Goal: Transaction & Acquisition: Obtain resource

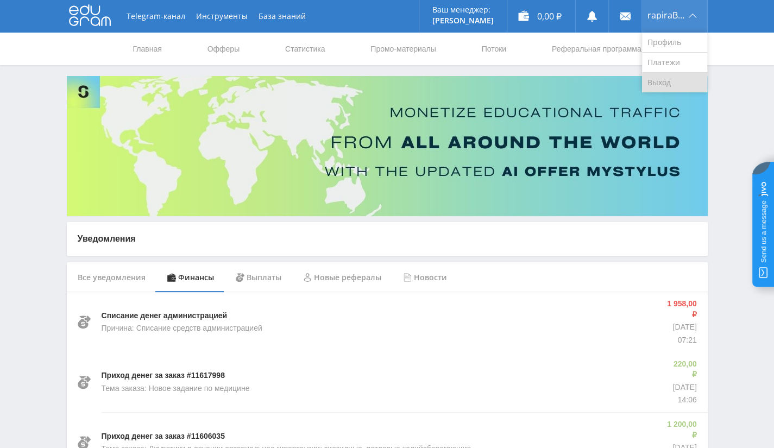
click at [657, 82] on link "Выход" at bounding box center [674, 83] width 65 height 20
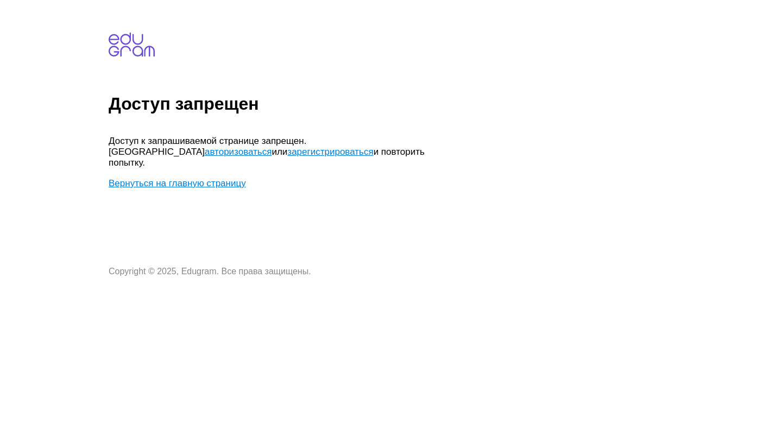
click at [238, 178] on link "Вернуться на главную страницу" at bounding box center [177, 183] width 137 height 10
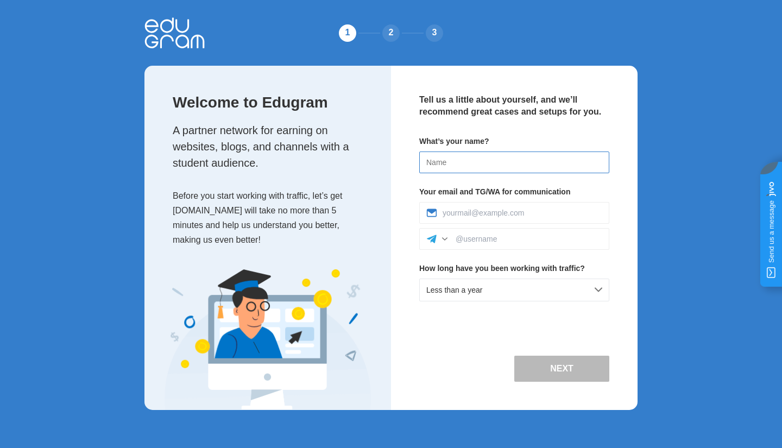
click at [534, 156] on input at bounding box center [514, 163] width 190 height 22
type input "A"
click at [485, 163] on input at bounding box center [514, 163] width 190 height 22
click at [495, 213] on input at bounding box center [523, 213] width 160 height 9
type input "a.forkosh@studyworld.io"
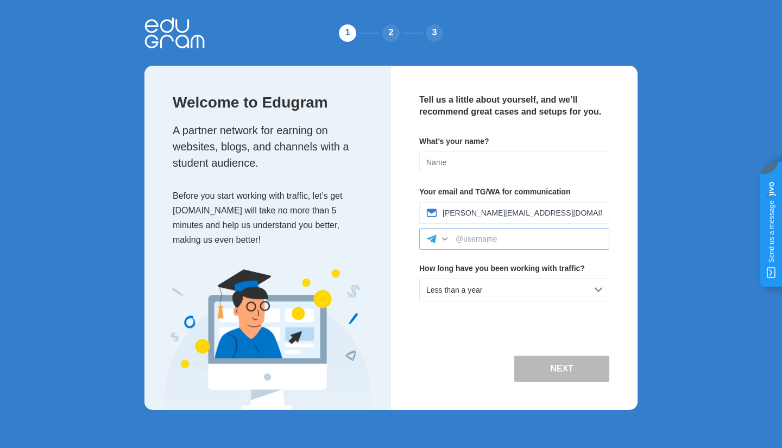
click at [509, 233] on div at bounding box center [514, 239] width 190 height 22
click at [516, 167] on input at bounding box center [514, 163] width 190 height 22
type input "F"
type input "Stepan"
click at [542, 242] on input at bounding box center [529, 239] width 147 height 9
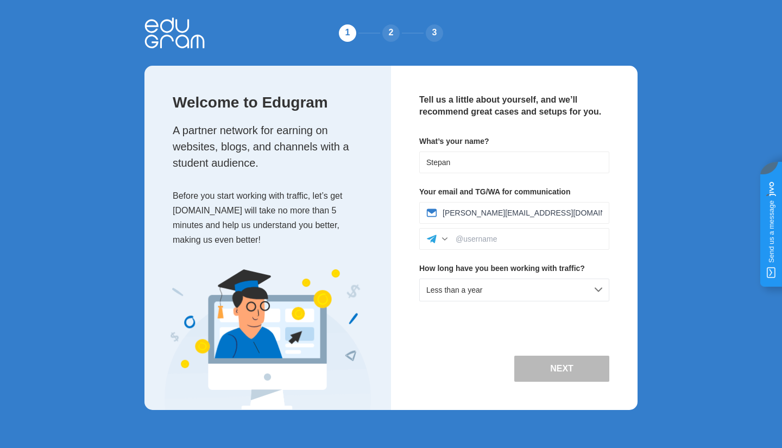
click at [486, 319] on div "Tell us a little about yourself, and we’ll recommend great cases and setups for…" at bounding box center [514, 238] width 247 height 344
click at [520, 285] on div "Less than a year" at bounding box center [514, 290] width 190 height 23
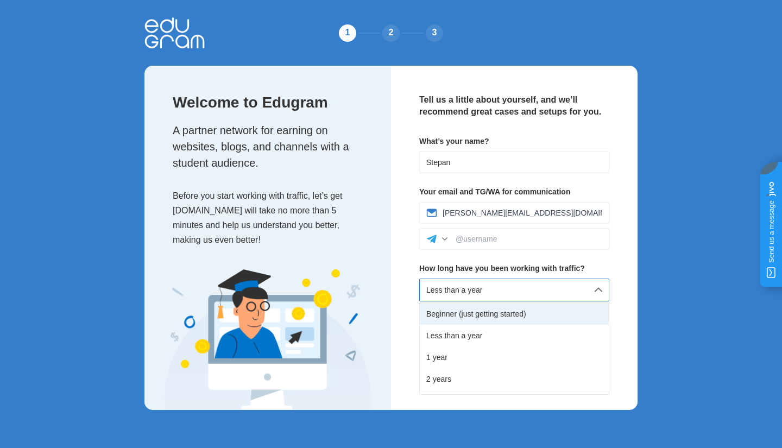
click at [479, 312] on div "Beginner (just getting started)" at bounding box center [514, 314] width 189 height 22
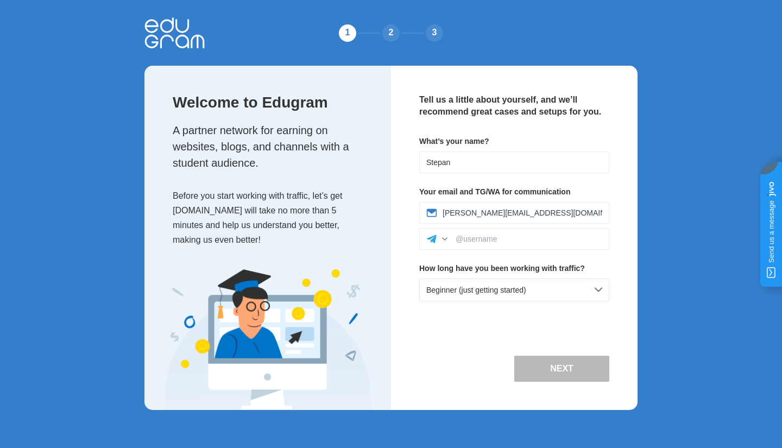
click at [572, 364] on button "Next" at bounding box center [561, 369] width 95 height 26
click at [540, 366] on button "Next" at bounding box center [561, 369] width 95 height 26
click at [528, 239] on input at bounding box center [529, 239] width 147 height 9
type input "nastya_edugram"
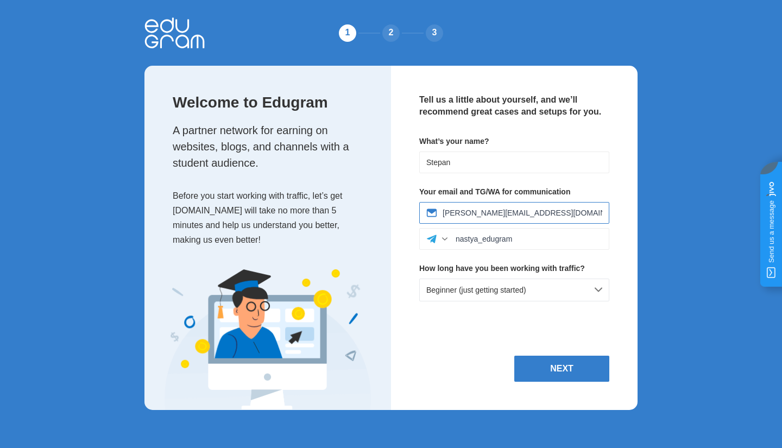
click at [541, 209] on input "a.forkosh@studyworld.io" at bounding box center [523, 213] width 160 height 9
drag, startPoint x: 544, startPoint y: 210, endPoint x: 442, endPoint y: 209, distance: 102.1
click at [443, 209] on input "a.forkosh@studyworld.io" at bounding box center [523, 213] width 160 height 9
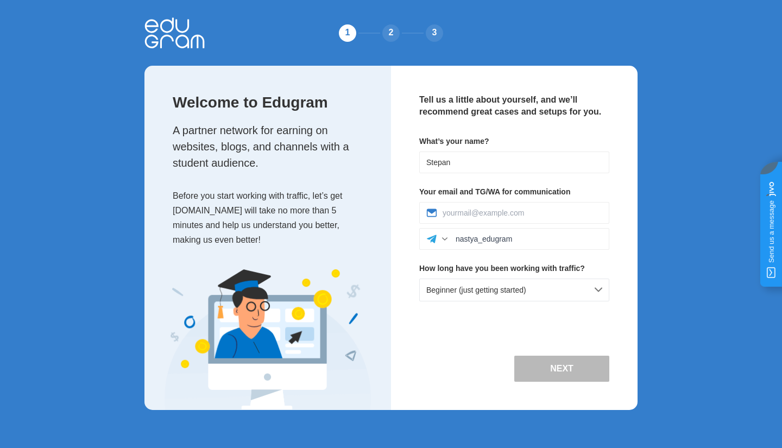
click at [559, 359] on button "Next" at bounding box center [561, 369] width 95 height 26
click at [539, 216] on input at bounding box center [523, 213] width 160 height 9
click at [473, 212] on input at bounding box center [523, 213] width 160 height 9
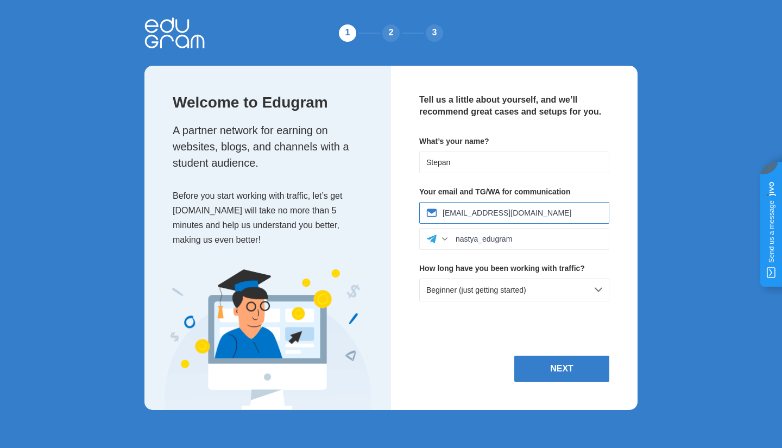
type input "your.nn@gmail.com"
click at [481, 323] on div "Tell us a little about yourself, and we’ll recommend great cases and setups for…" at bounding box center [514, 238] width 247 height 344
click at [572, 374] on button "Next" at bounding box center [561, 369] width 95 height 26
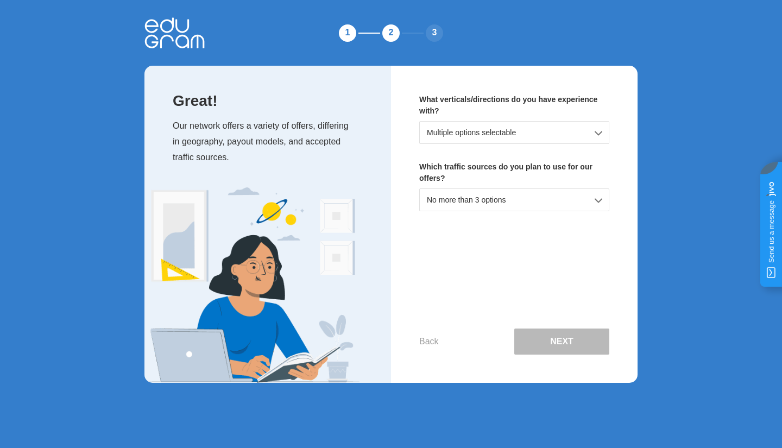
click at [547, 138] on div "Multiple options selectable" at bounding box center [514, 132] width 190 height 23
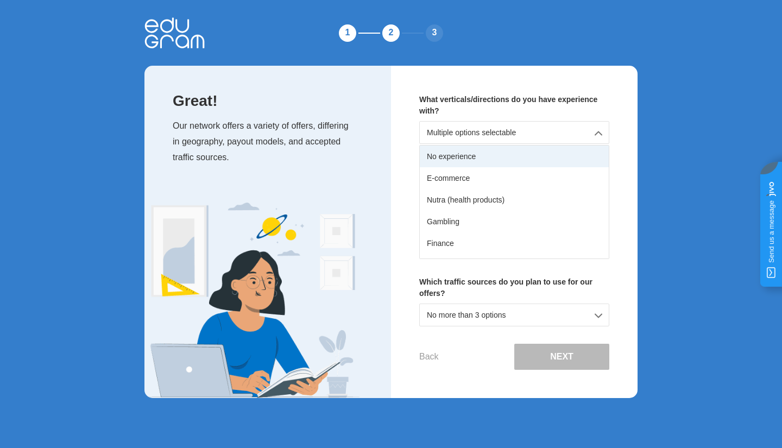
click at [545, 159] on div "No experience" at bounding box center [514, 157] width 189 height 22
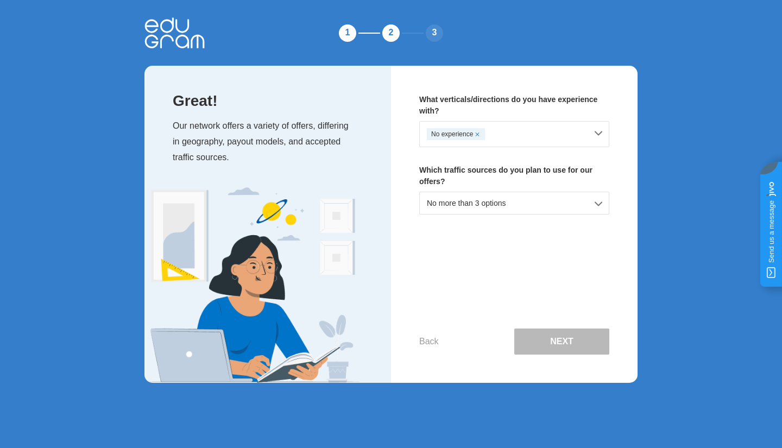
click at [528, 205] on div "No more than 3 options" at bounding box center [514, 203] width 190 height 23
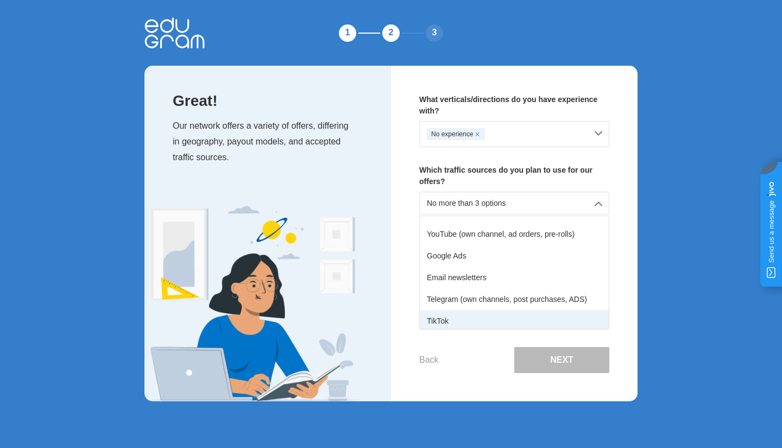
scroll to position [135, 0]
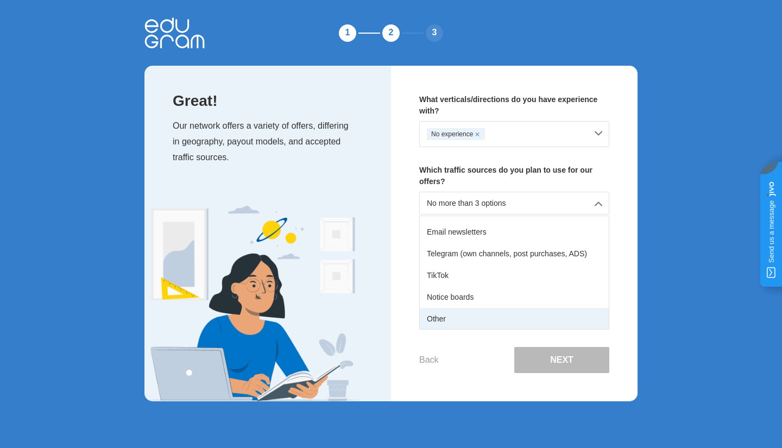
click at [514, 309] on div "Other" at bounding box center [514, 319] width 189 height 22
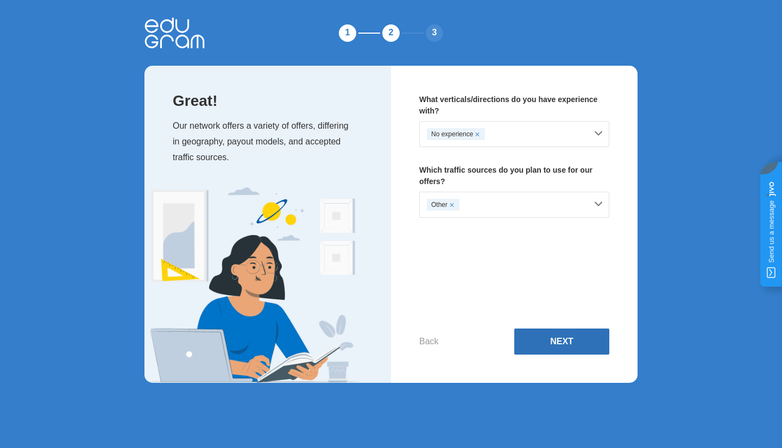
click at [559, 339] on button "Next" at bounding box center [561, 342] width 95 height 26
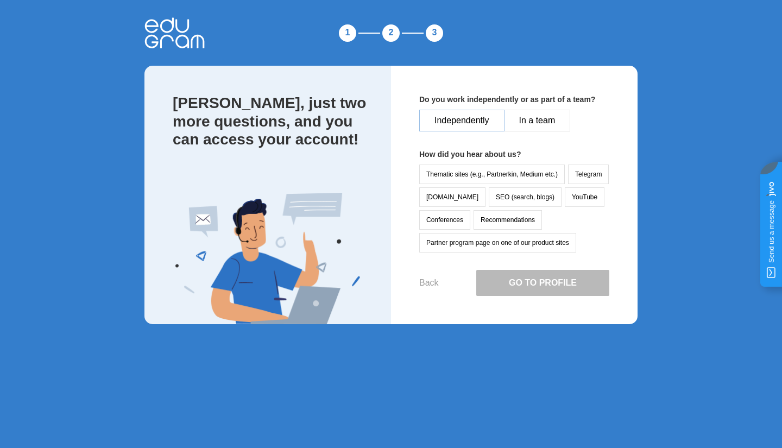
click at [482, 115] on button "Independently" at bounding box center [461, 121] width 85 height 22
click at [424, 192] on button "vc.ru" at bounding box center [452, 197] width 66 height 20
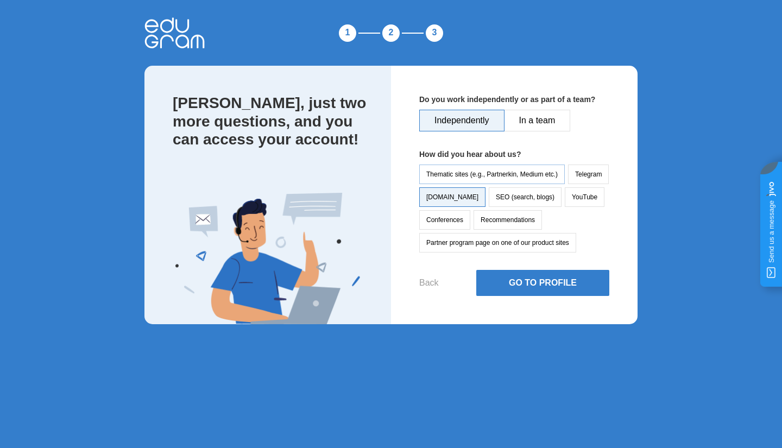
click at [468, 176] on button "Thematic sites (e.g., Partnerkin, Medium etc.)" at bounding box center [492, 175] width 146 height 20
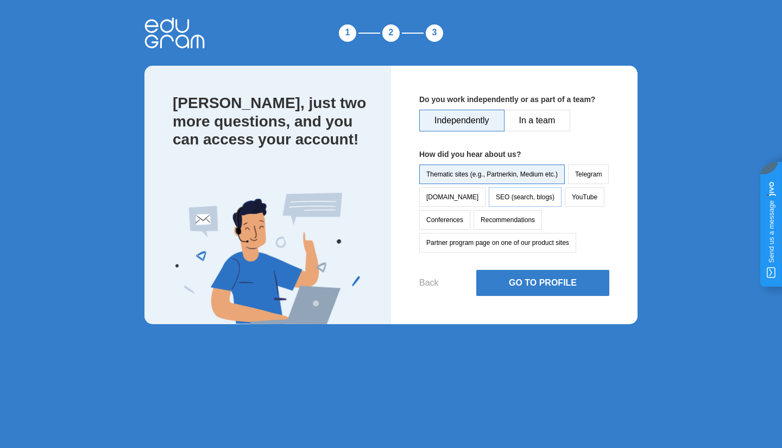
click at [508, 204] on button "SEO (search, blogs)" at bounding box center [525, 197] width 73 height 20
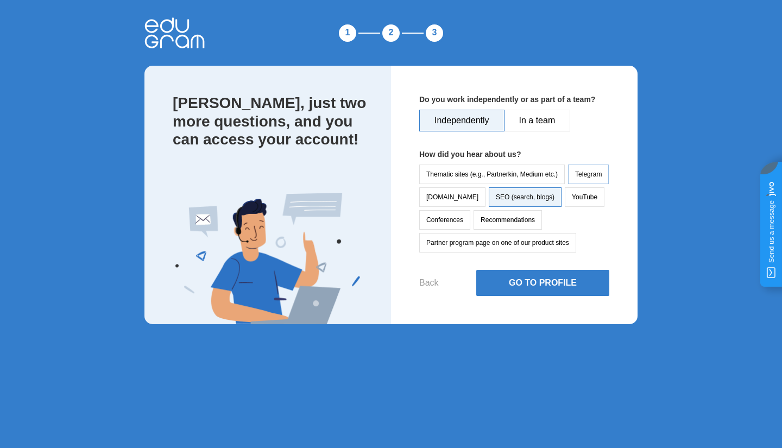
click at [590, 180] on button "Telegram" at bounding box center [588, 175] width 41 height 20
click at [534, 243] on button "Partner program page on one of our product sites" at bounding box center [497, 243] width 157 height 20
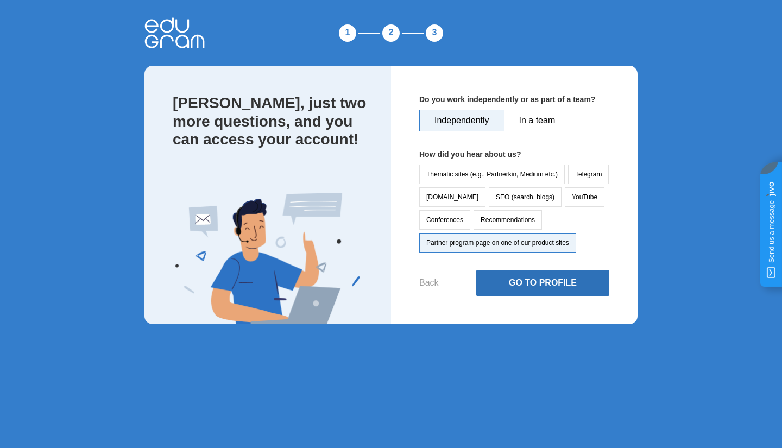
click at [530, 285] on button "Go to Profile" at bounding box center [542, 283] width 133 height 26
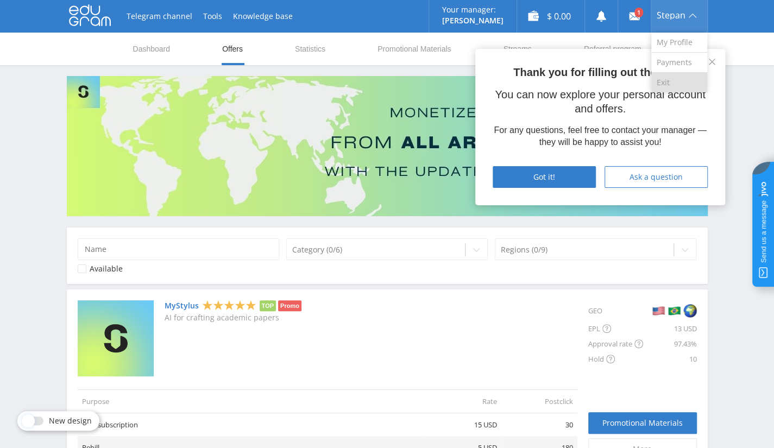
click at [666, 85] on link "Exit" at bounding box center [679, 83] width 56 height 20
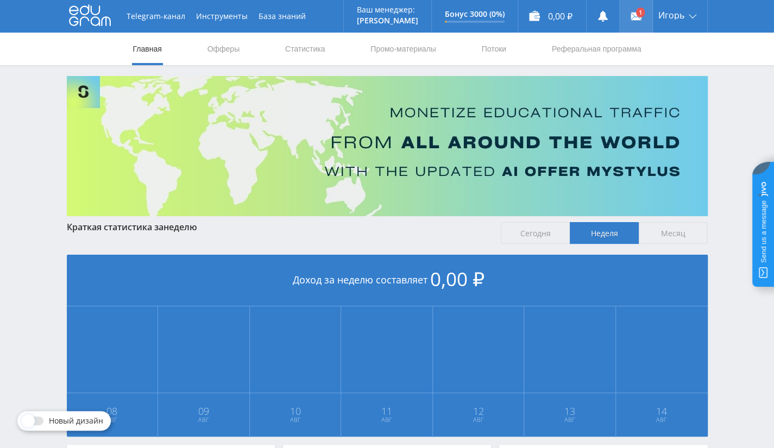
click at [641, 12] on link at bounding box center [636, 16] width 33 height 33
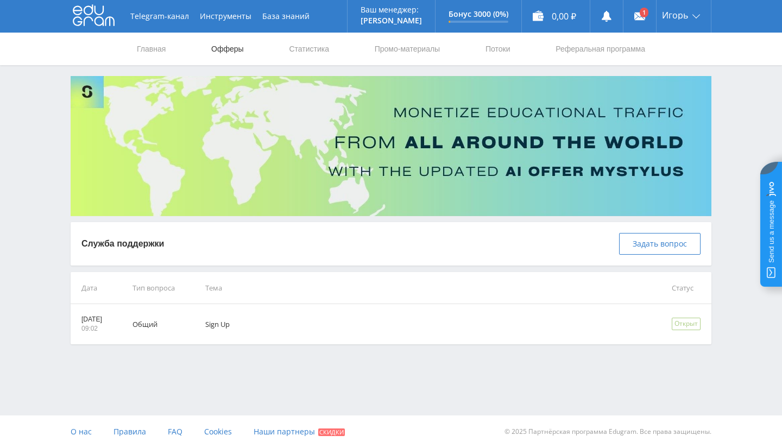
click at [229, 56] on link "Офферы" at bounding box center [227, 49] width 35 height 33
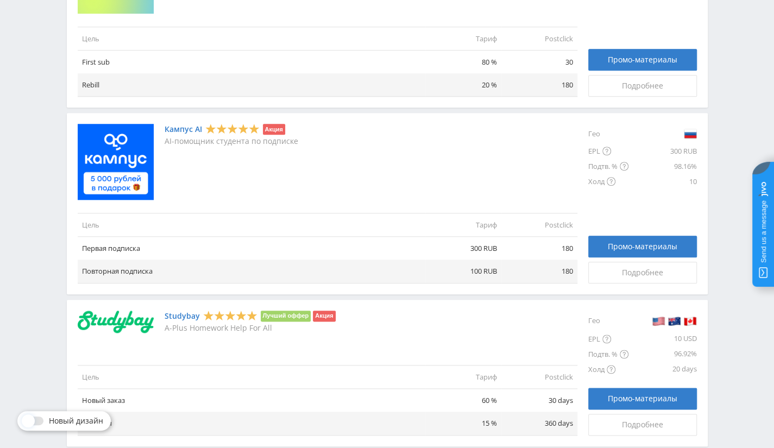
scroll to position [527, 0]
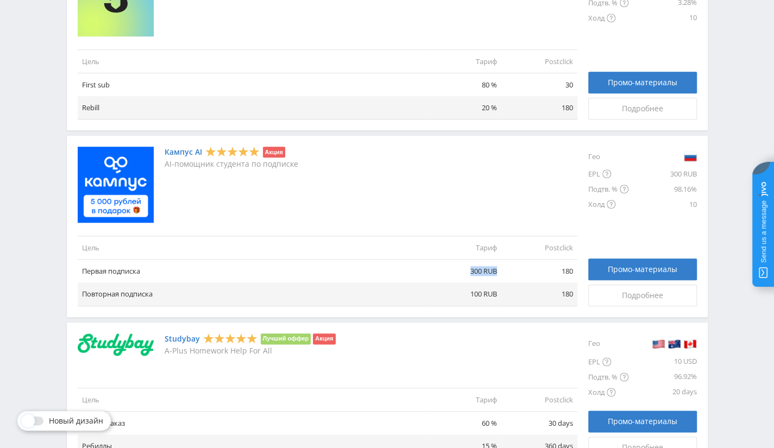
drag, startPoint x: 211, startPoint y: 276, endPoint x: 495, endPoint y: 261, distance: 284.4
click at [495, 261] on tr "Первая подписка 300 RUB 180" at bounding box center [328, 271] width 500 height 23
click at [495, 263] on td "300 RUB" at bounding box center [463, 271] width 76 height 23
drag, startPoint x: 484, startPoint y: 296, endPoint x: 487, endPoint y: 291, distance: 5.8
click at [484, 296] on td "100 RUB" at bounding box center [463, 293] width 76 height 23
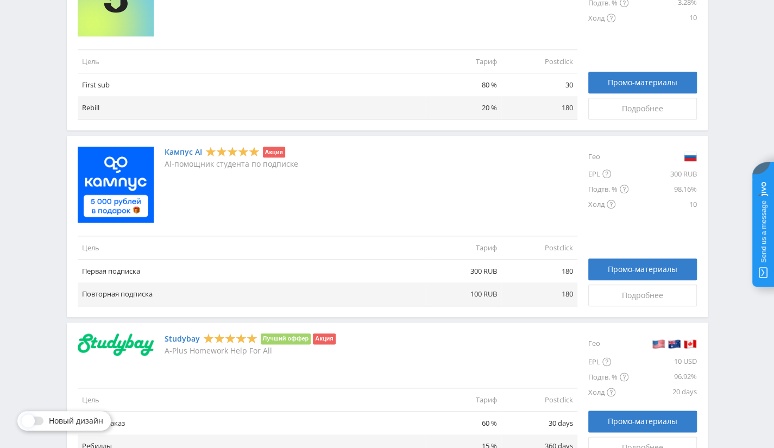
click at [496, 269] on td "300 RUB" at bounding box center [463, 271] width 76 height 23
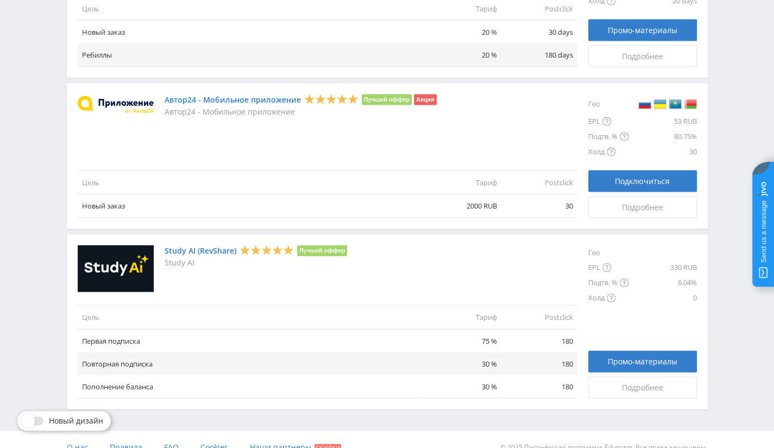
scroll to position [1233, 0]
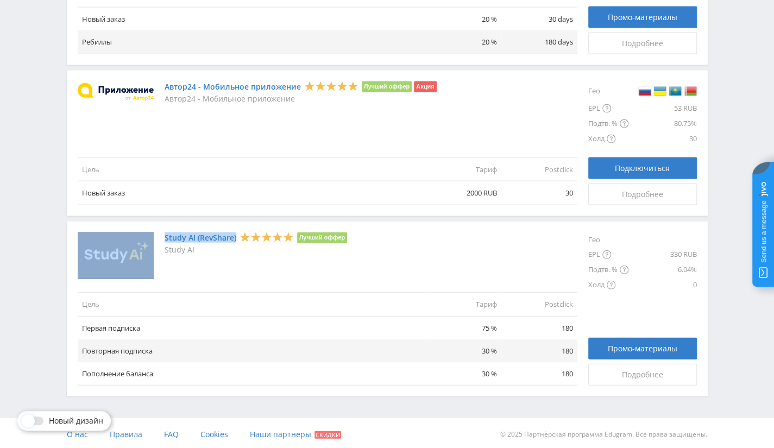
drag, startPoint x: 237, startPoint y: 238, endPoint x: 162, endPoint y: 236, distance: 75.0
click at [162, 236] on div "Study AI (RevShare) Лучший оффер Study AI" at bounding box center [328, 255] width 500 height 47
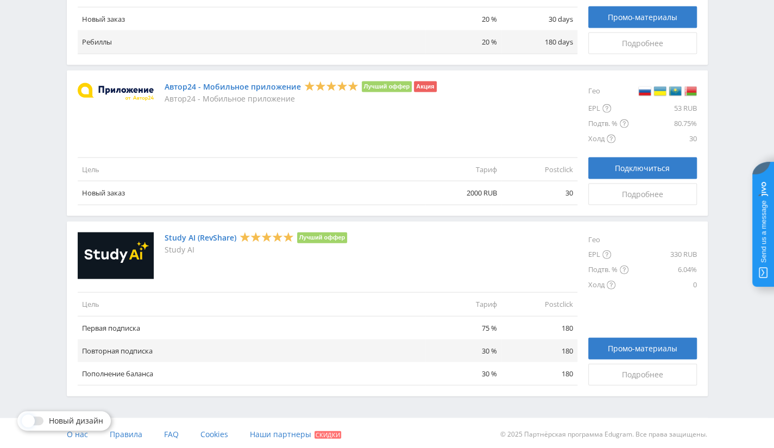
click at [210, 245] on p "Study AI" at bounding box center [256, 249] width 183 height 9
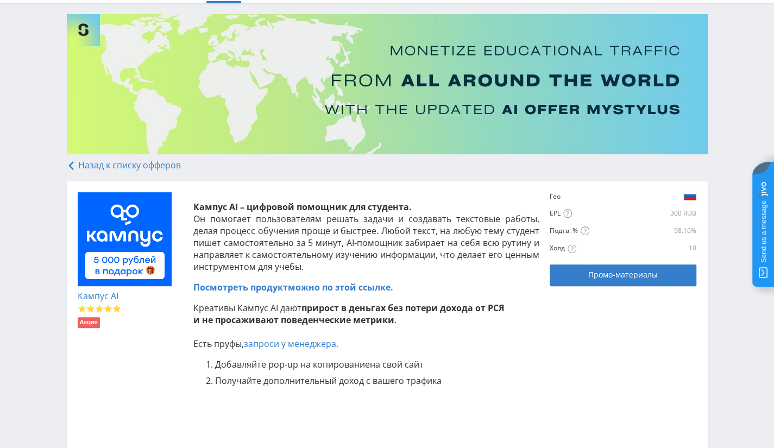
scroll to position [109, 0]
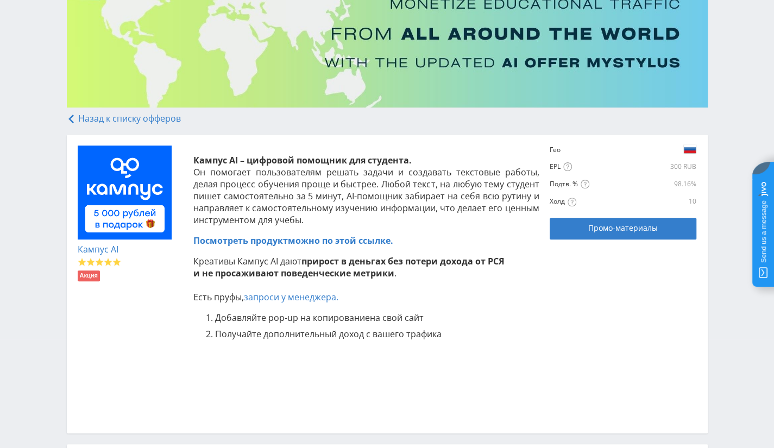
click at [267, 238] on span "Посмотреть продукт" at bounding box center [240, 241] width 94 height 12
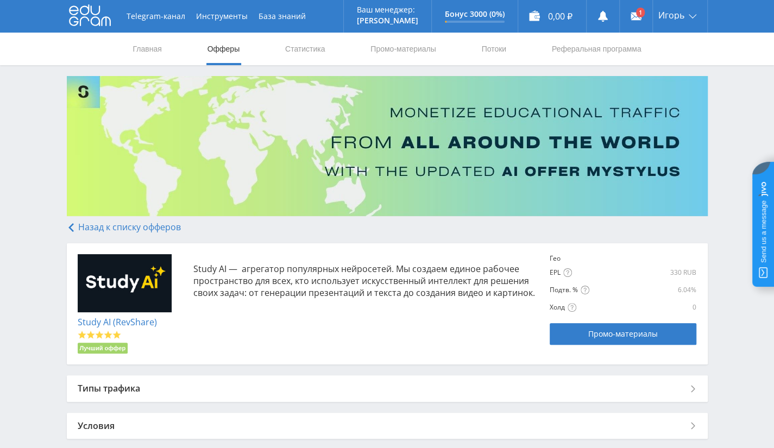
click at [123, 319] on link "Study AI (RevShare)" at bounding box center [117, 322] width 79 height 12
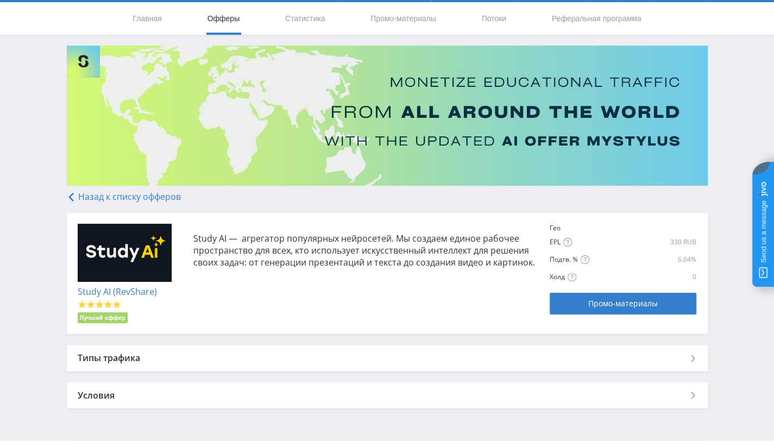
scroll to position [55, 0]
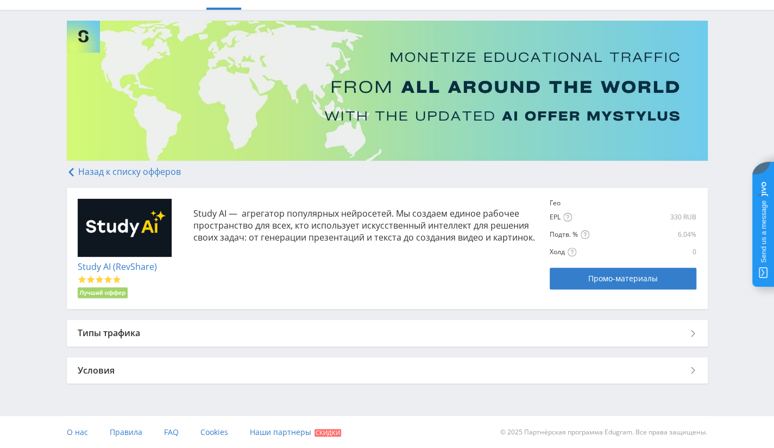
click at [124, 231] on img at bounding box center [125, 228] width 94 height 59
click at [202, 208] on p "Study AI — агрегатор популярных нейросетей. Мы создаем единое рабочее пространс…" at bounding box center [366, 225] width 346 height 36
click at [128, 270] on link "Study AI (RevShare)" at bounding box center [117, 267] width 79 height 12
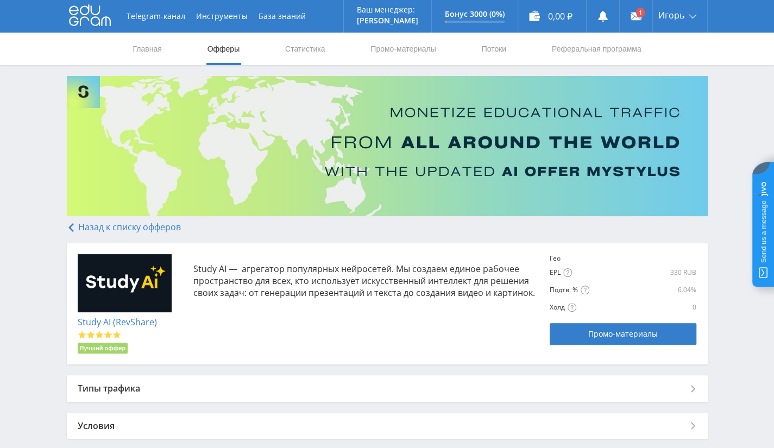
click at [125, 317] on link "Study AI (RevShare)" at bounding box center [117, 322] width 79 height 12
click at [201, 269] on p "Study AI — агрегатор популярных нейросетей. Мы создаем единое рабочее пространс…" at bounding box center [366, 281] width 346 height 36
drag, startPoint x: 225, startPoint y: 268, endPoint x: 156, endPoint y: 269, distance: 68.4
click at [154, 271] on div "Study AI (RevShare) Лучший оффер Study AI — агрегатор популярных нейросетей. Мы…" at bounding box center [387, 304] width 619 height 100
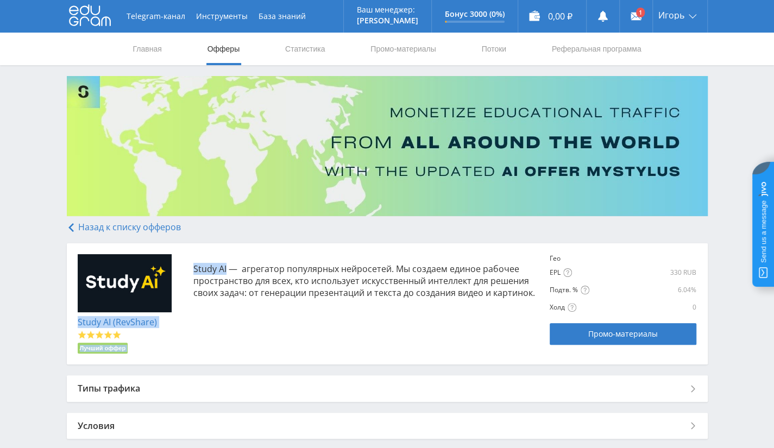
copy div "Study AI (RevShare) Лучший оффер Study AI"
